Goal: Find specific page/section: Find specific page/section

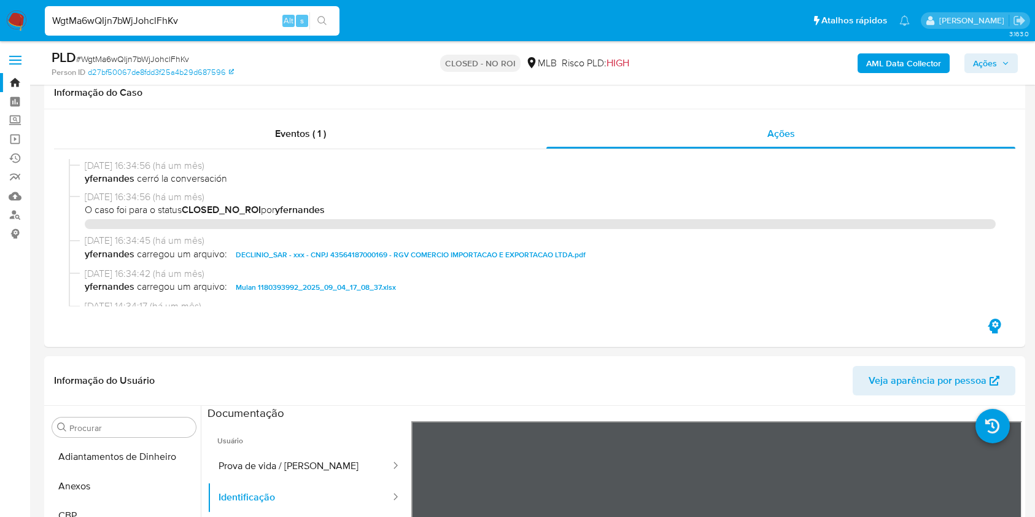
select select "10"
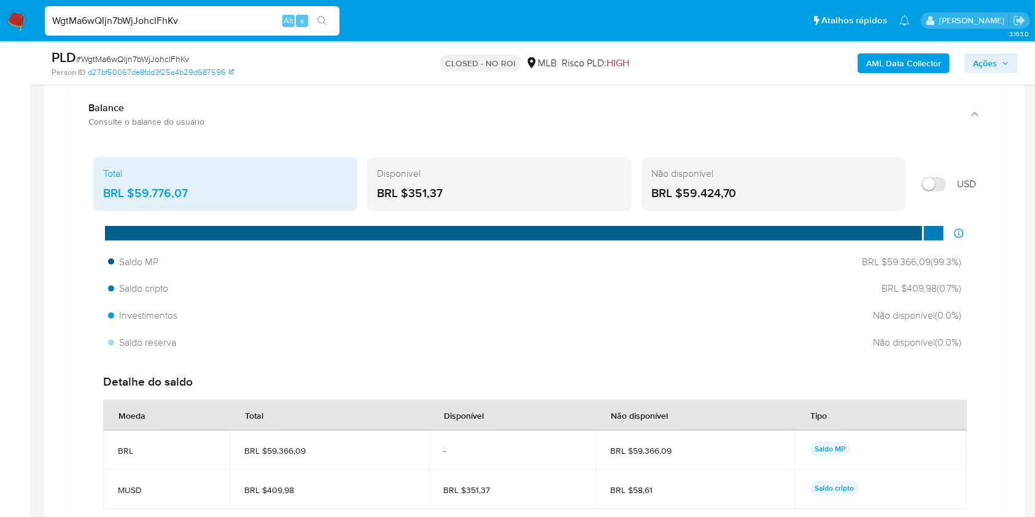
scroll to position [80, 0]
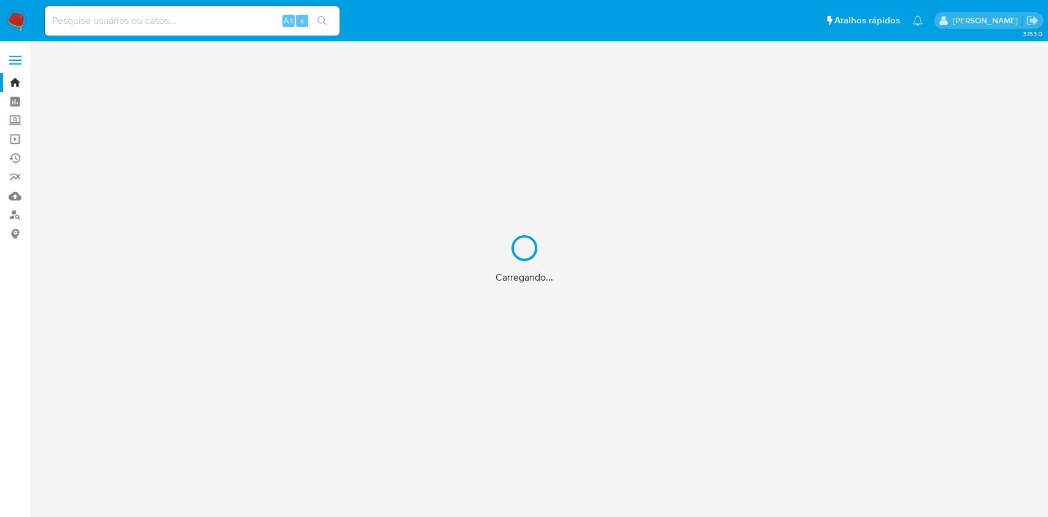
click at [227, 16] on div "Carregando..." at bounding box center [524, 258] width 1048 height 517
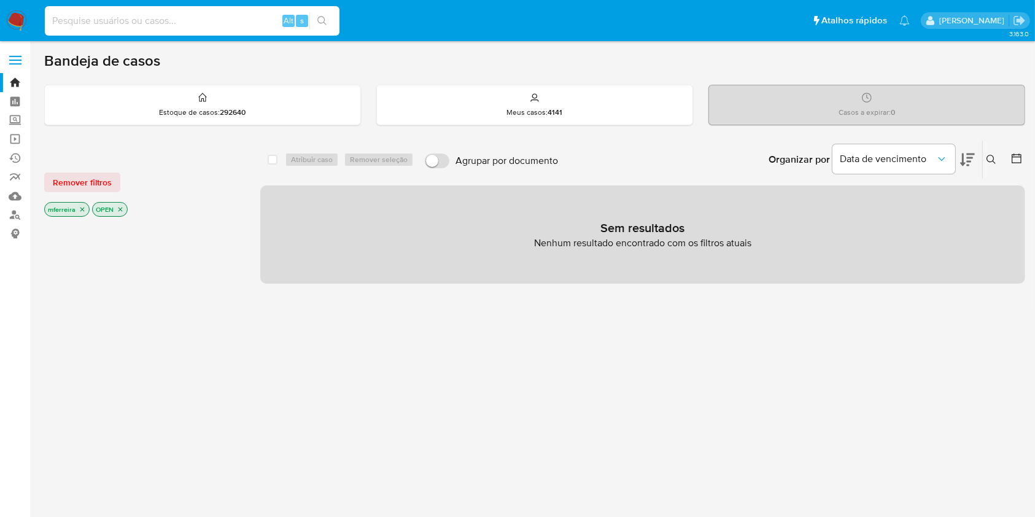
click at [250, 17] on input at bounding box center [192, 21] width 295 height 16
paste input "190221195"
type input "190221195"
